Goal: Task Accomplishment & Management: Complete application form

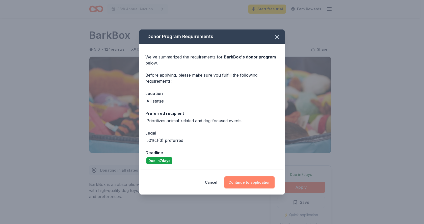
click at [259, 182] on button "Continue to application" at bounding box center [249, 182] width 50 height 12
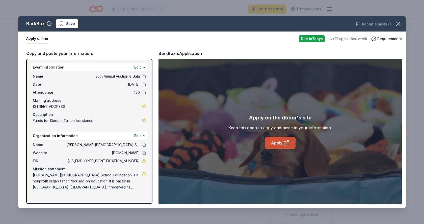
click at [283, 143] on link "Apply" at bounding box center [280, 143] width 31 height 12
click at [398, 22] on icon "button" at bounding box center [397, 23] width 7 height 7
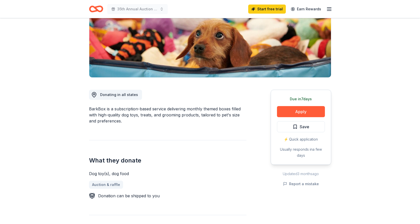
scroll to position [25, 0]
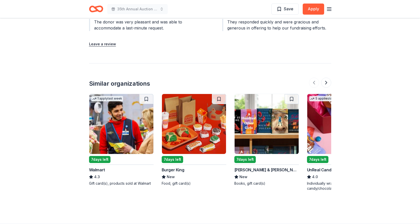
scroll to position [627, 0]
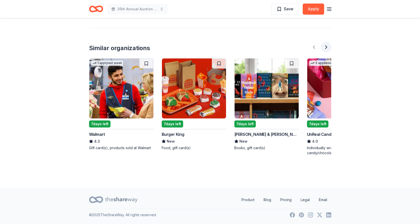
click at [327, 49] on button at bounding box center [326, 47] width 10 height 10
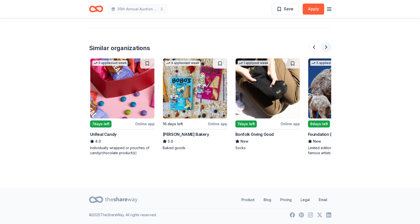
scroll to position [0, 218]
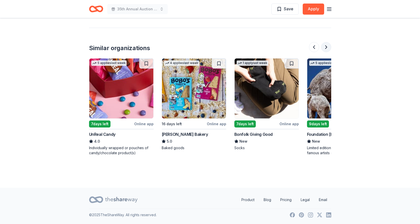
click at [328, 46] on button at bounding box center [326, 47] width 10 height 10
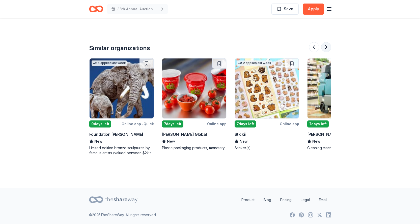
scroll to position [0, 436]
click at [328, 46] on button at bounding box center [326, 47] width 10 height 10
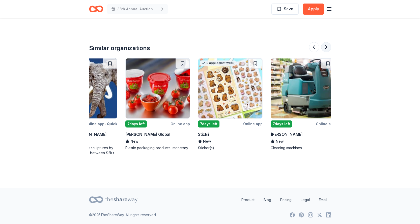
scroll to position [0, 476]
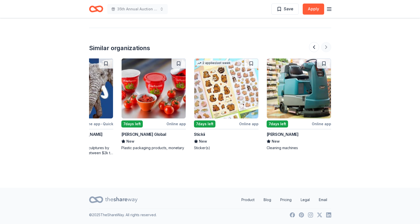
click at [328, 46] on div at bounding box center [320, 47] width 22 height 10
click at [313, 49] on button at bounding box center [314, 47] width 10 height 10
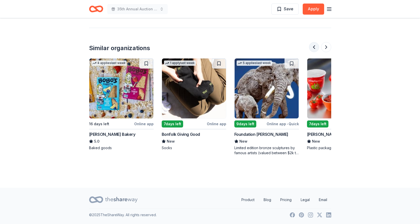
click at [313, 49] on button at bounding box center [314, 47] width 10 height 10
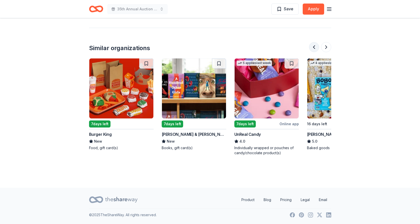
click at [313, 49] on button at bounding box center [314, 47] width 10 height 10
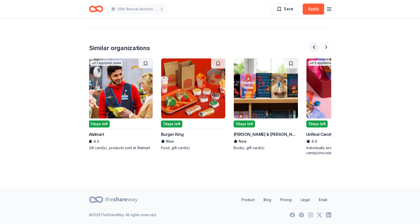
scroll to position [0, 0]
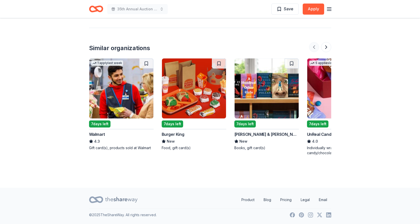
click at [313, 49] on div at bounding box center [320, 47] width 22 height 10
click at [179, 125] on div "7 days left" at bounding box center [172, 124] width 21 height 7
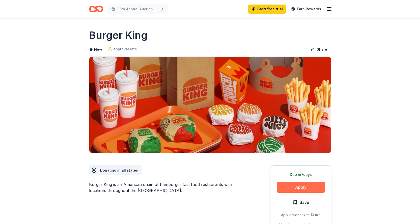
click at [296, 187] on button "Apply" at bounding box center [301, 187] width 48 height 11
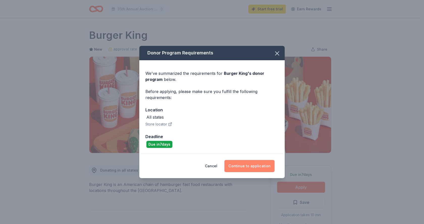
click at [266, 166] on button "Continue to application" at bounding box center [249, 166] width 50 height 12
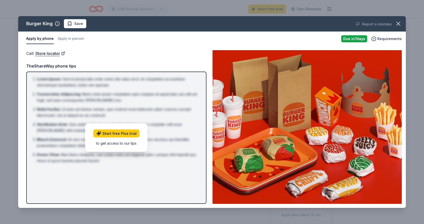
click at [153, 51] on div "Call : Store locator" at bounding box center [116, 53] width 180 height 7
click at [356, 93] on img at bounding box center [306, 127] width 189 height 154
click at [400, 25] on icon "button" at bounding box center [397, 23] width 7 height 7
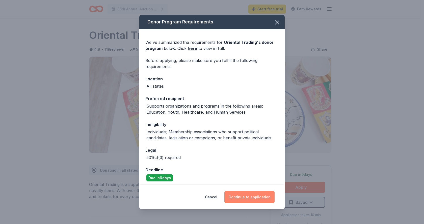
click at [255, 198] on button "Continue to application" at bounding box center [249, 197] width 50 height 12
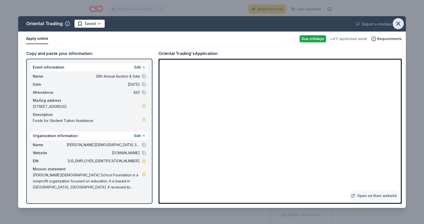
click at [400, 22] on icon "button" at bounding box center [397, 23] width 7 height 7
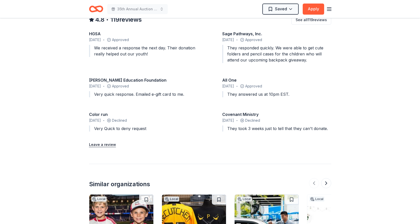
scroll to position [656, 0]
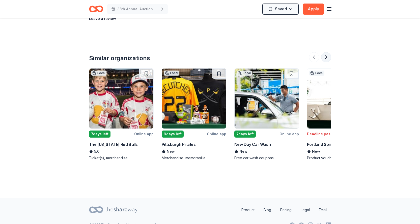
click at [327, 59] on button at bounding box center [326, 57] width 10 height 10
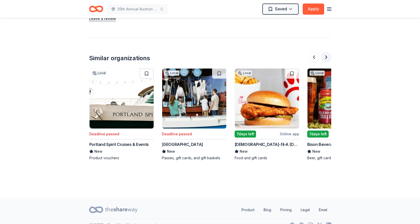
scroll to position [0, 218]
click at [327, 59] on button at bounding box center [326, 57] width 10 height 10
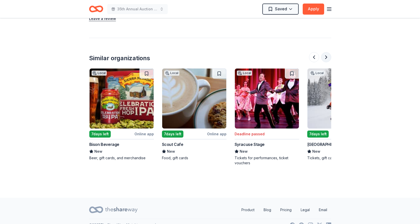
scroll to position [0, 436]
click at [327, 59] on button at bounding box center [326, 57] width 10 height 10
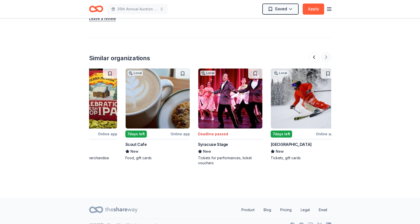
scroll to position [0, 476]
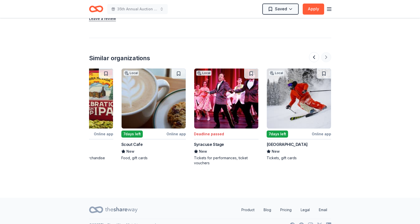
click at [327, 59] on div at bounding box center [320, 57] width 22 height 10
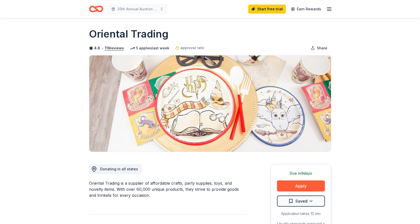
scroll to position [0, 0]
